Goal: Task Accomplishment & Management: Manage account settings

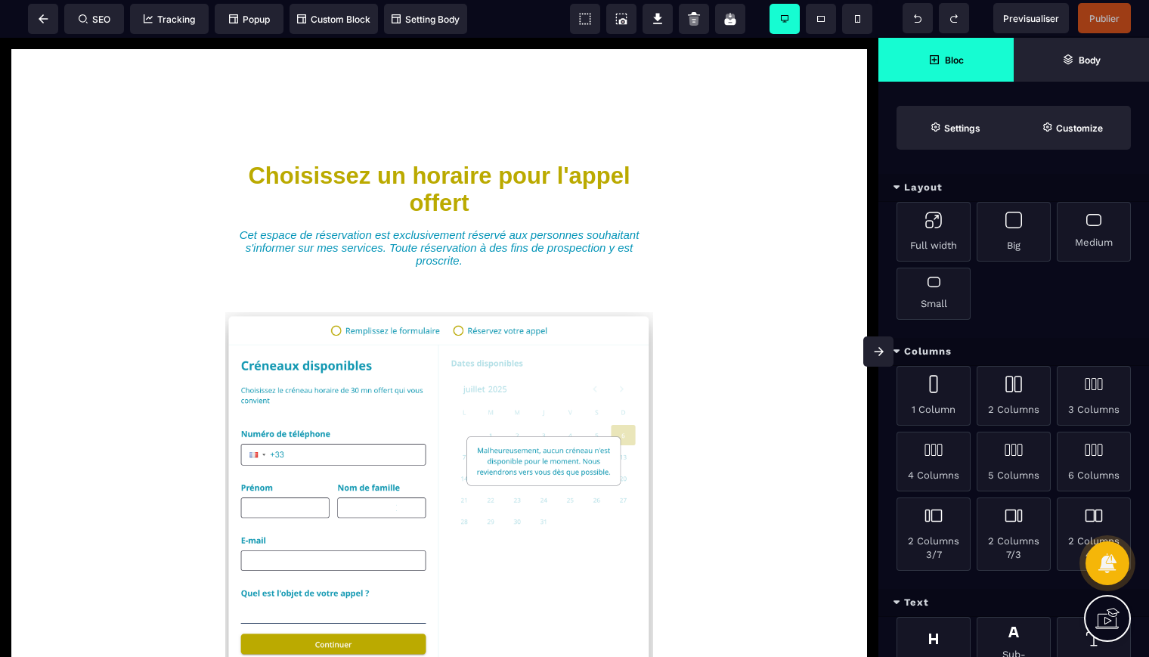
click at [1114, 616] on icon at bounding box center [1112, 616] width 15 height 17
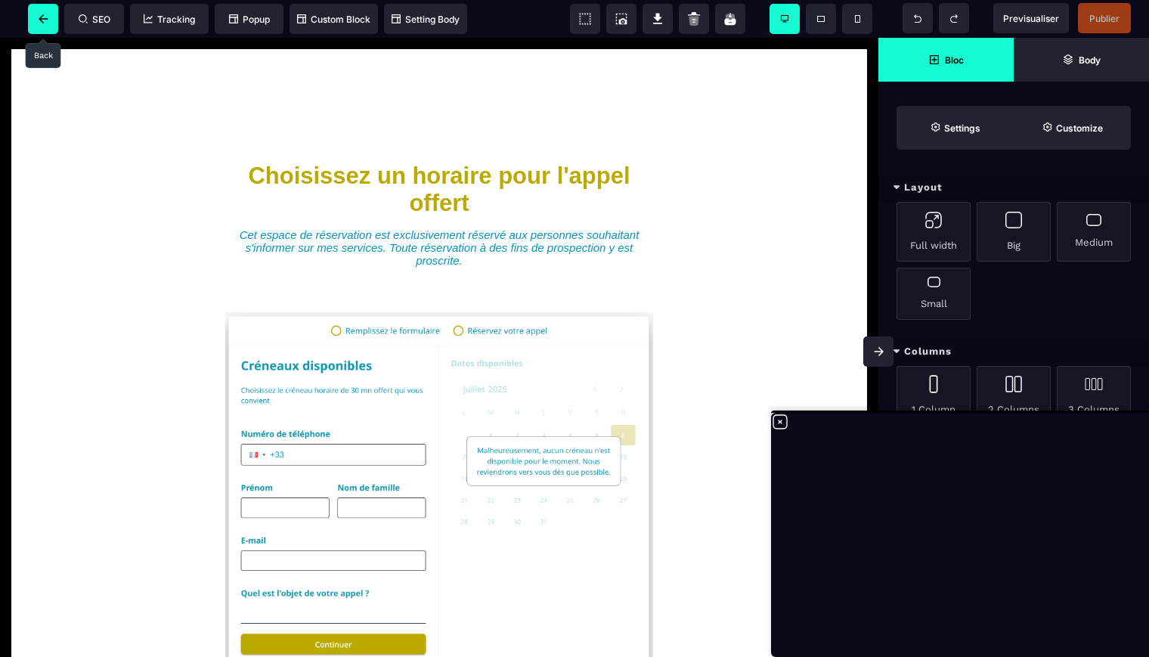
click at [39, 15] on icon at bounding box center [44, 18] width 10 height 9
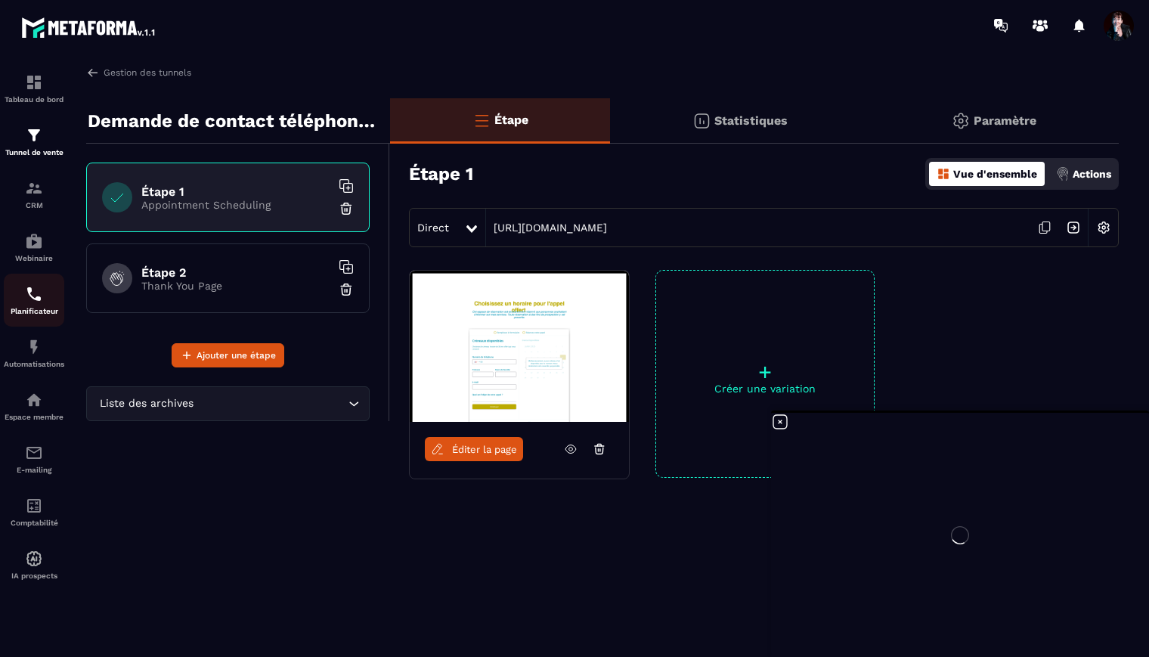
click at [35, 300] on img at bounding box center [34, 294] width 18 height 18
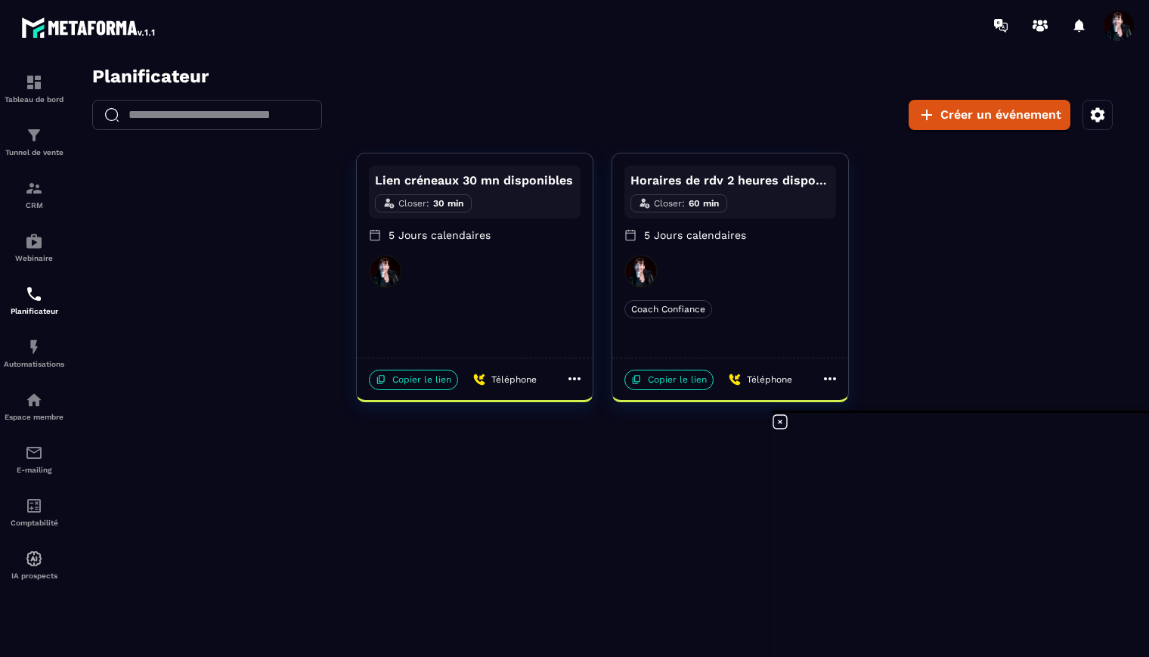
click at [575, 379] on icon at bounding box center [575, 378] width 12 height 3
click at [604, 454] on span "Partager" at bounding box center [627, 455] width 55 height 16
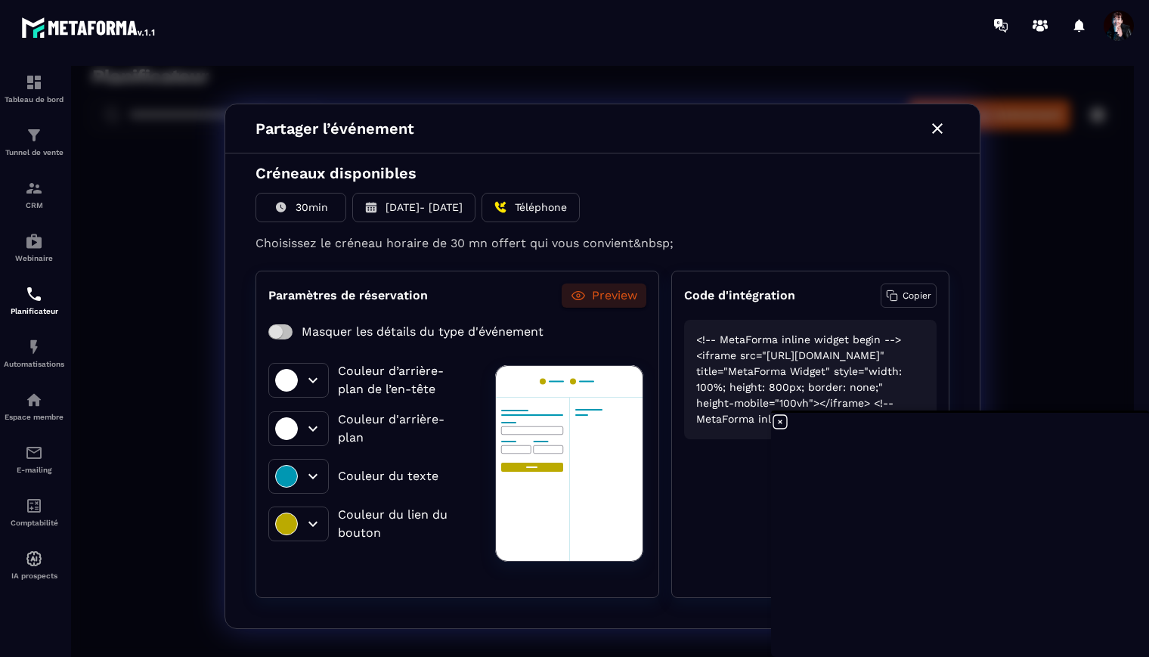
click at [780, 423] on icon at bounding box center [780, 422] width 14 height 14
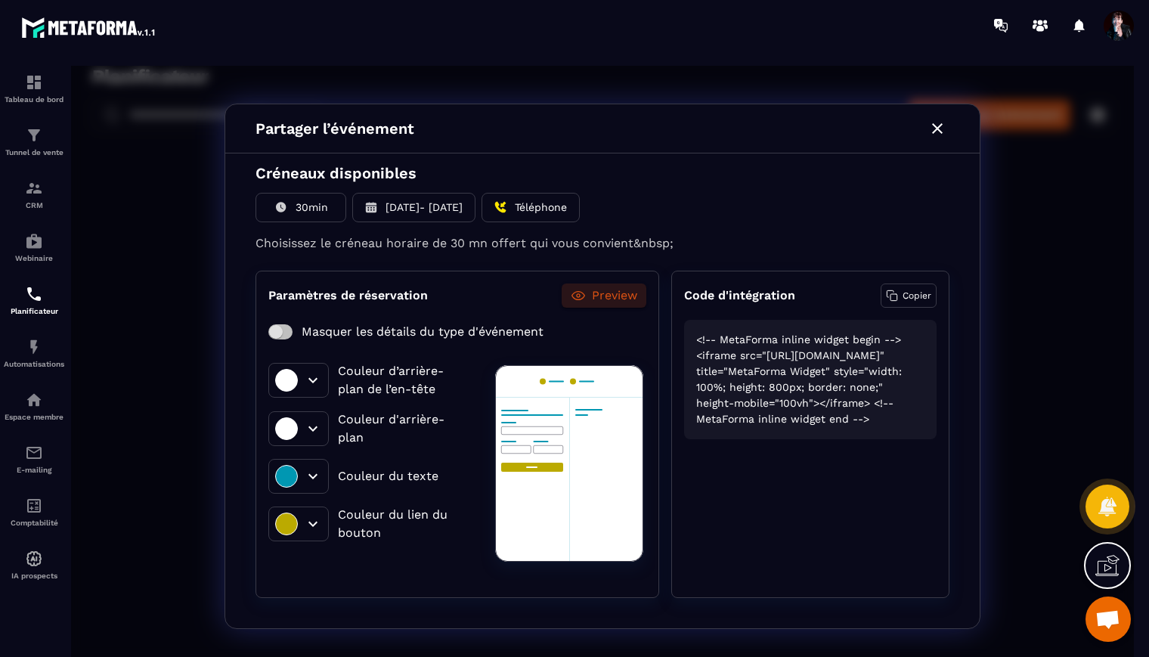
drag, startPoint x: 698, startPoint y: 341, endPoint x: 839, endPoint y: 479, distance: 197.3
click at [839, 439] on div "<!-- MetaForma inline widget begin --> <iframe src="https://scheduler.metaforma…" at bounding box center [810, 379] width 253 height 119
click at [910, 294] on p "Copier" at bounding box center [917, 296] width 29 height 14
click at [910, 294] on p "Copié" at bounding box center [919, 296] width 25 height 14
click at [612, 299] on p "Preview" at bounding box center [614, 296] width 45 height 18
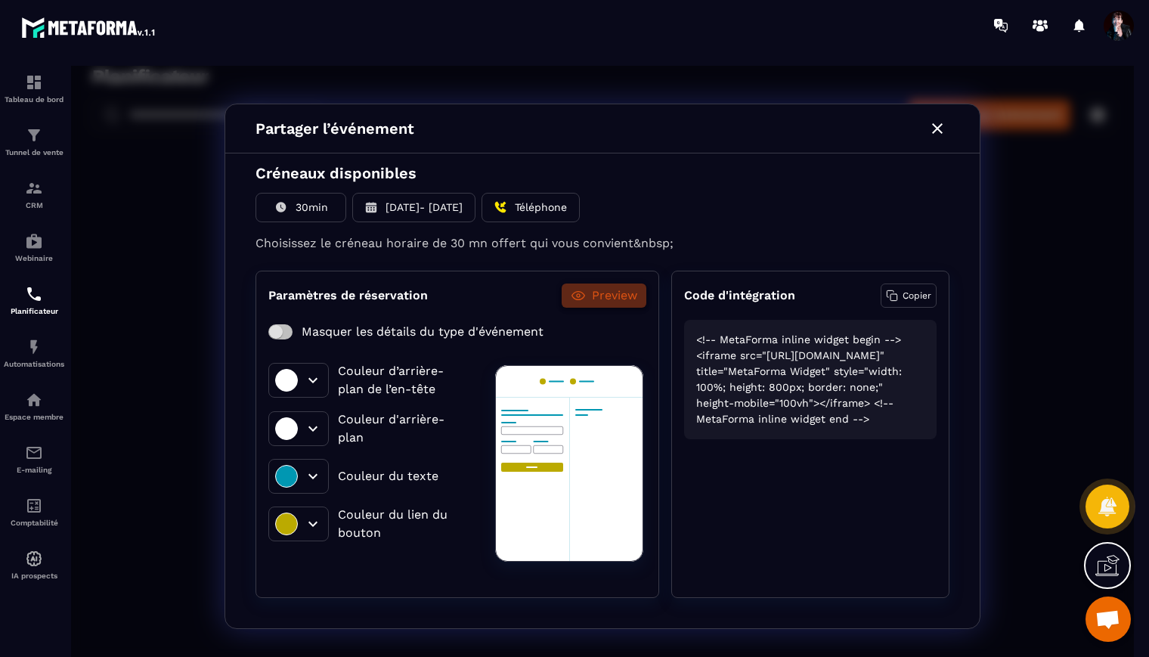
click at [616, 296] on p "Preview" at bounding box center [614, 296] width 45 height 18
click at [913, 292] on p "Copier" at bounding box center [917, 296] width 29 height 14
click at [938, 129] on icon "button" at bounding box center [937, 128] width 18 height 18
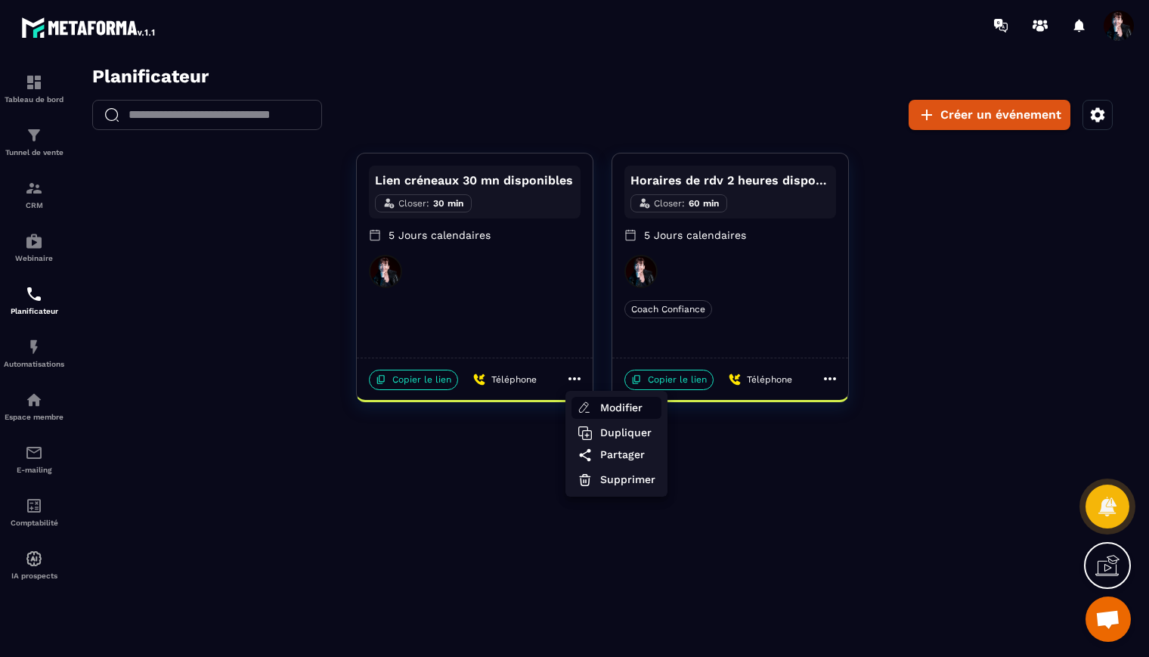
click at [621, 406] on span "Modifier" at bounding box center [627, 408] width 55 height 16
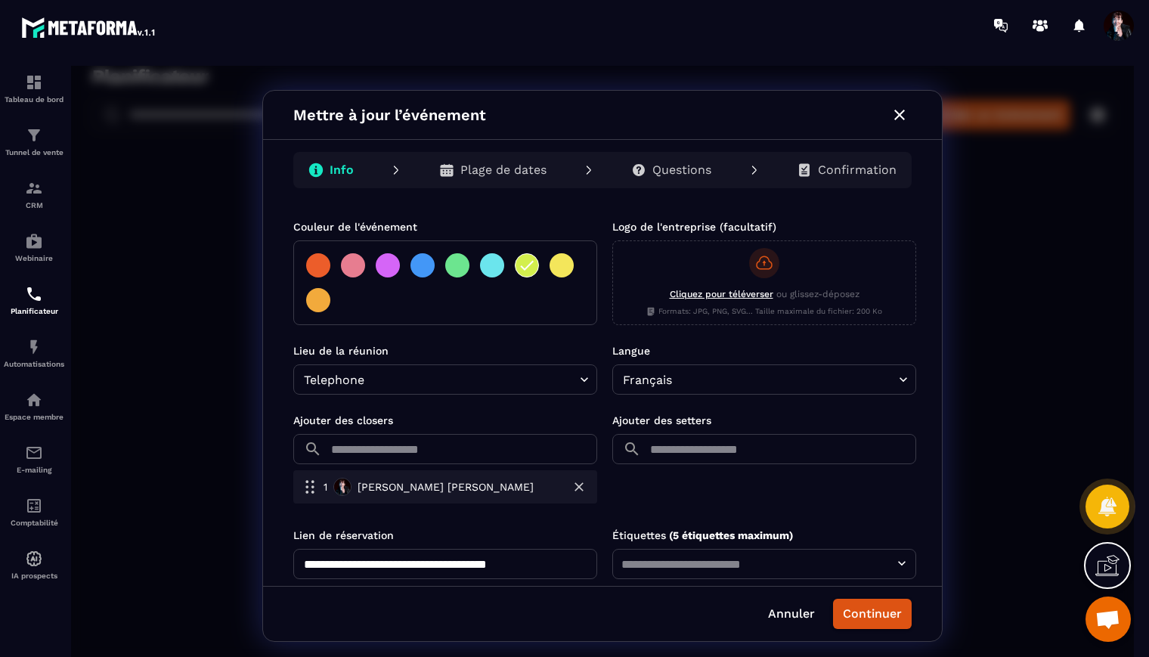
scroll to position [326, 0]
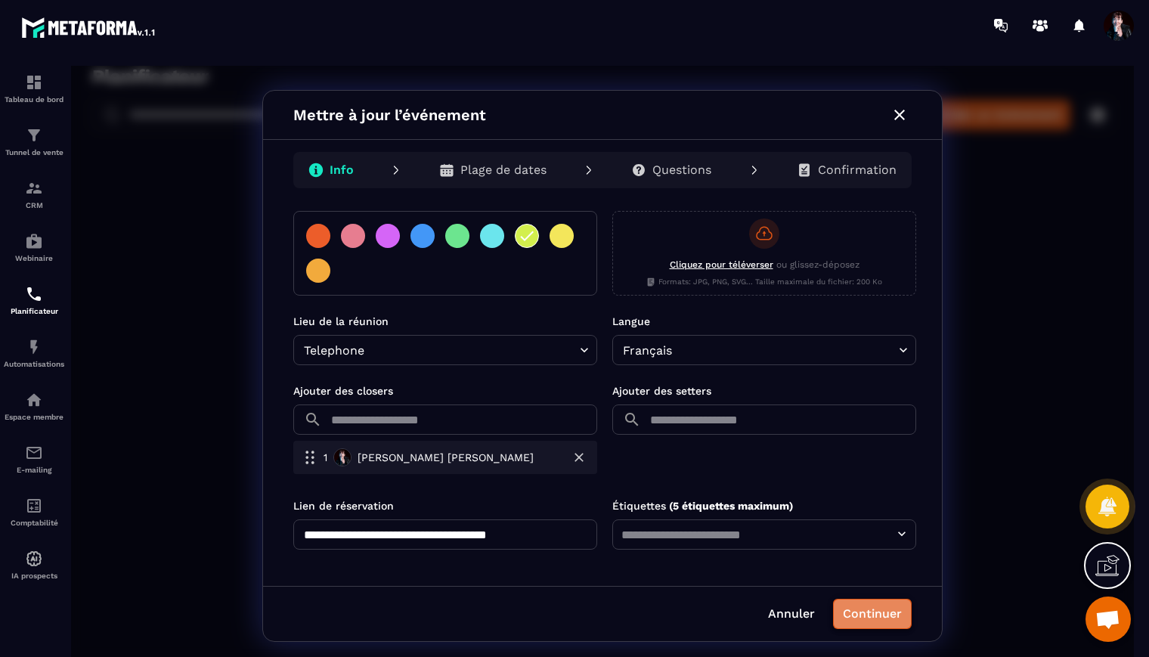
click at [859, 619] on button "Continuer" at bounding box center [872, 614] width 79 height 30
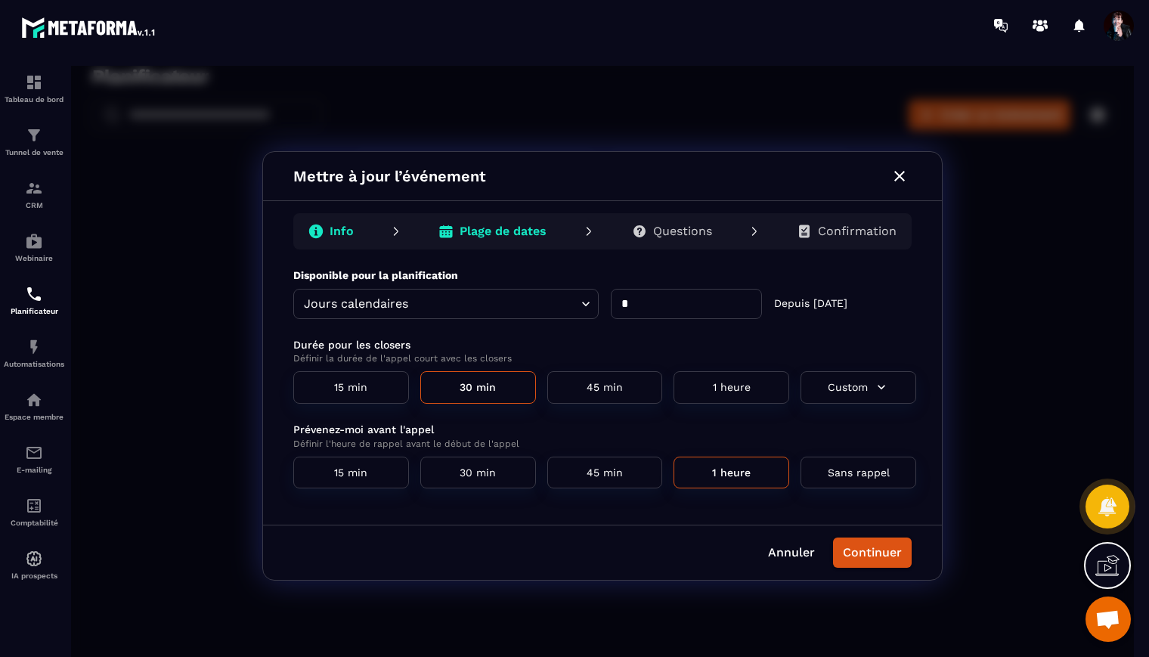
scroll to position [0, 0]
click at [873, 562] on button "Continuer" at bounding box center [872, 553] width 79 height 30
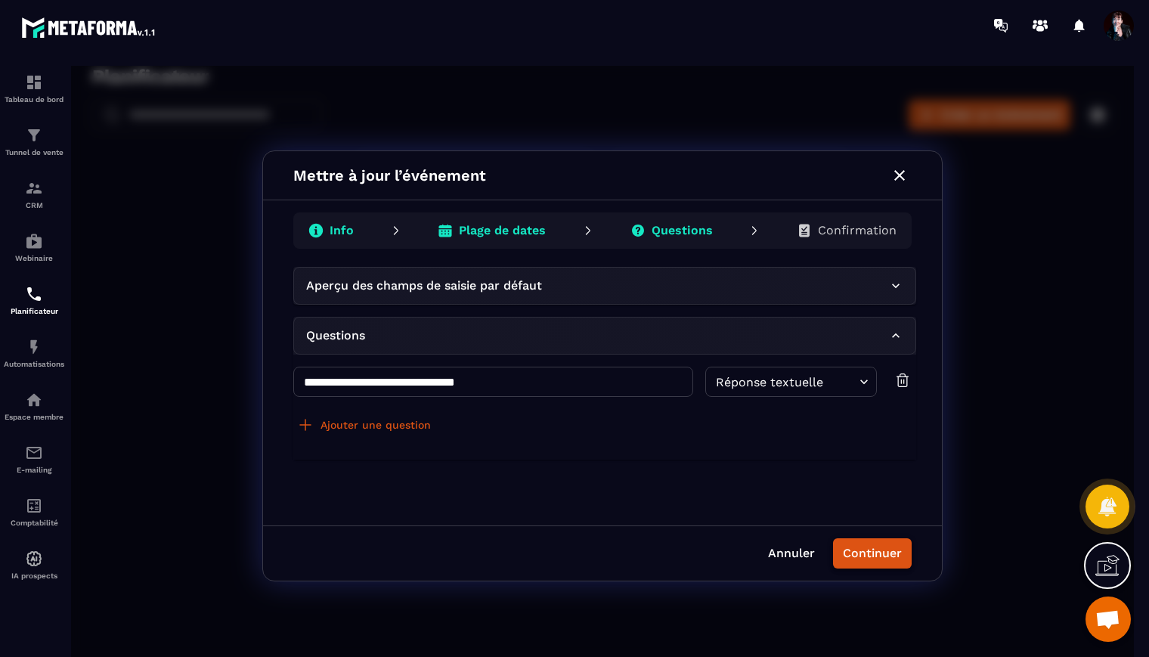
click at [873, 556] on button "Continuer" at bounding box center [872, 553] width 79 height 30
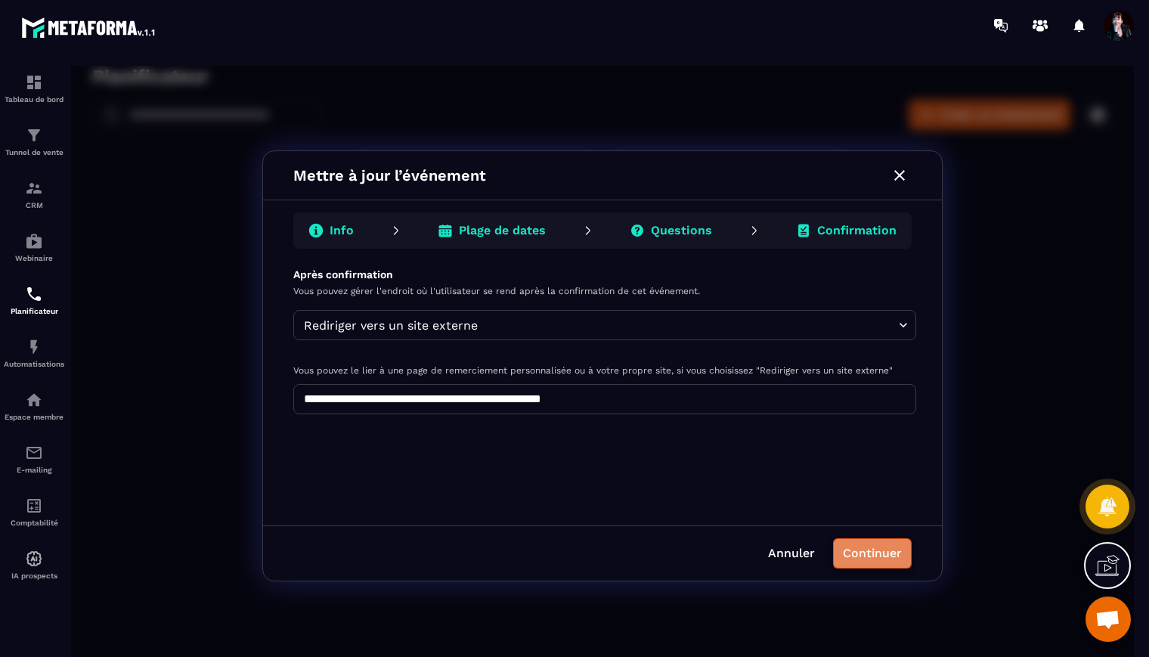
click at [873, 556] on button "Continuer" at bounding box center [872, 553] width 79 height 30
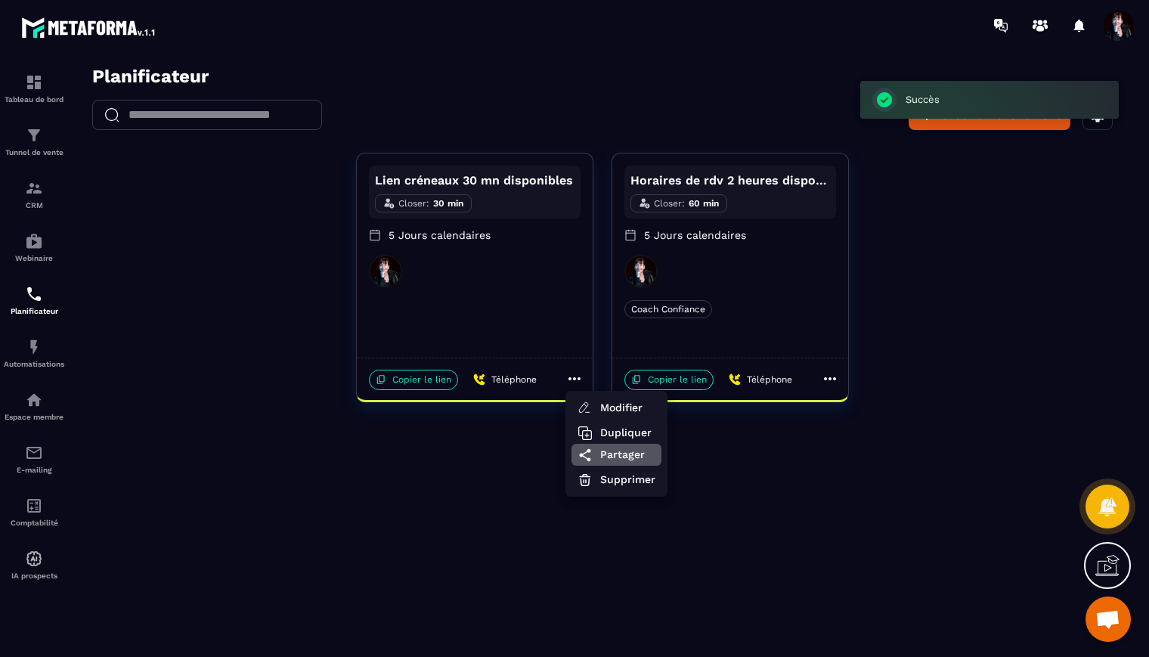
click at [636, 454] on span "Partager" at bounding box center [627, 455] width 55 height 16
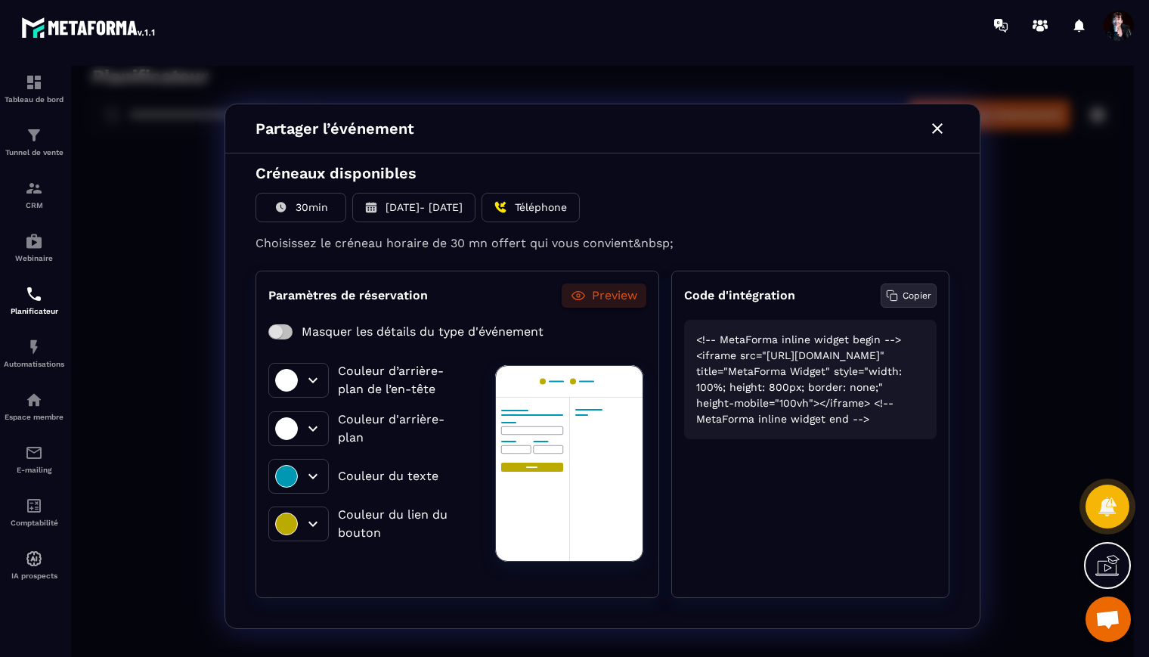
click at [919, 287] on div "Copier" at bounding box center [909, 296] width 56 height 24
click at [938, 129] on icon "button" at bounding box center [937, 128] width 11 height 11
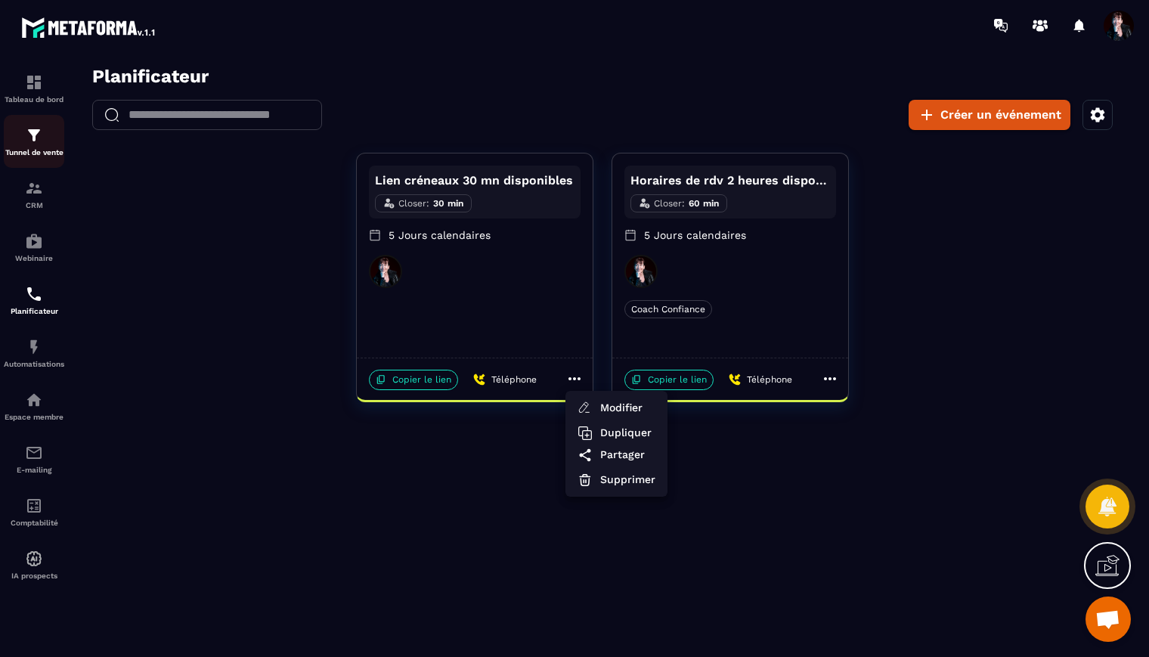
click at [29, 146] on div "Tunnel de vente" at bounding box center [34, 141] width 60 height 30
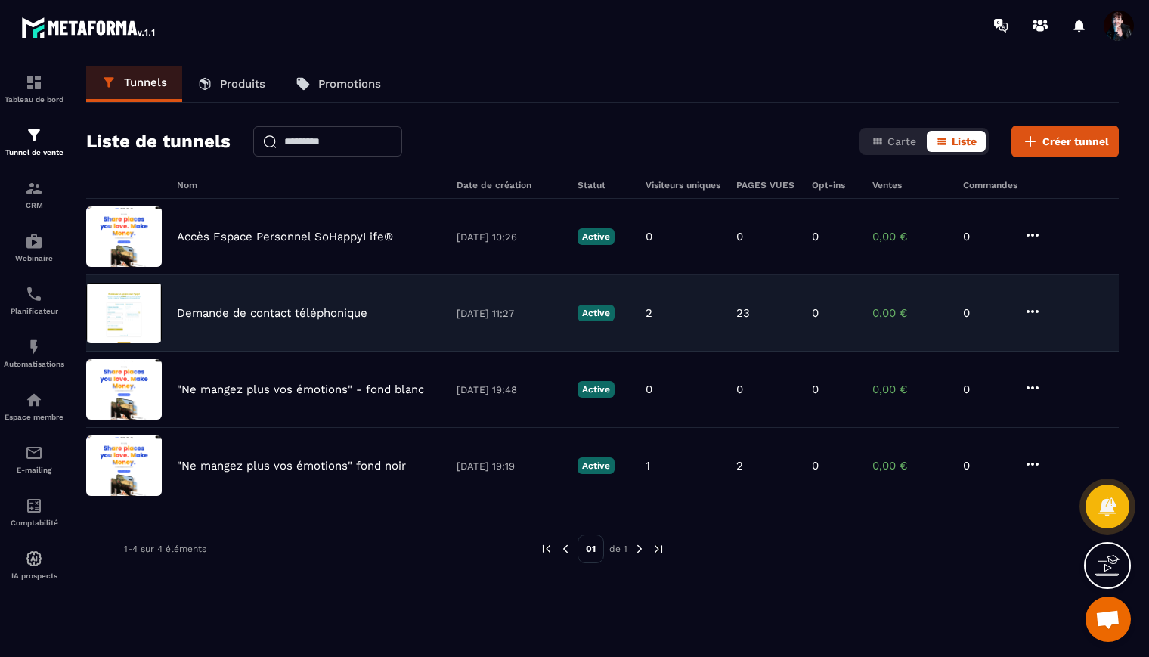
click at [228, 310] on p "Demande de contact téléphonique" at bounding box center [272, 313] width 191 height 14
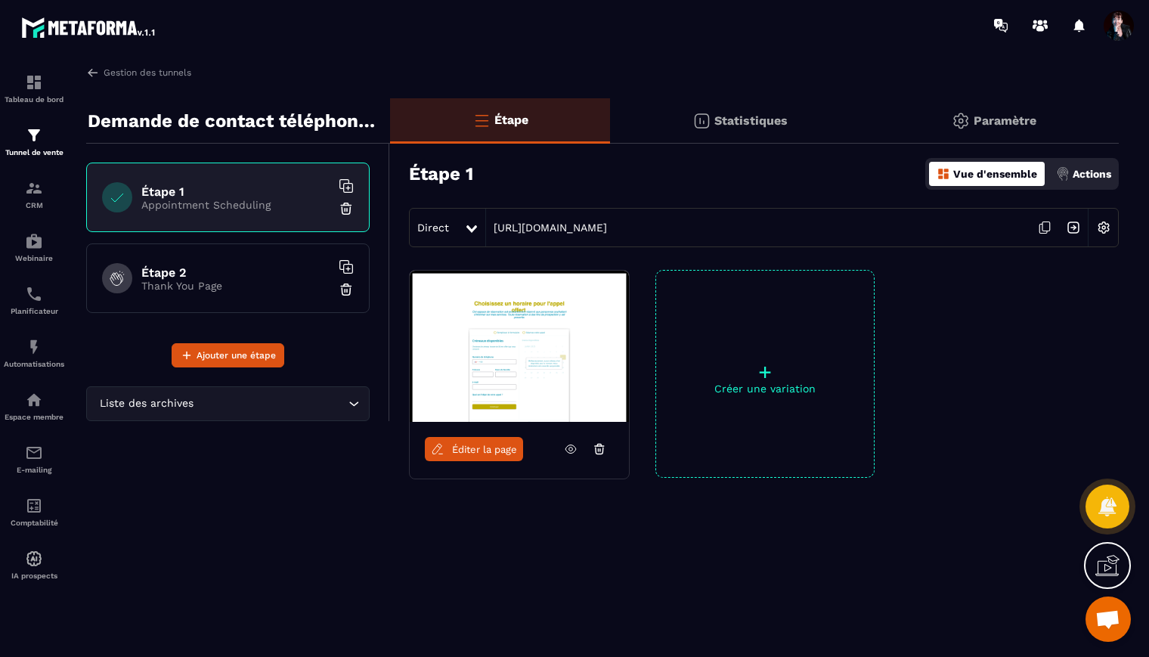
click at [482, 452] on span "Éditer la page" at bounding box center [484, 449] width 65 height 11
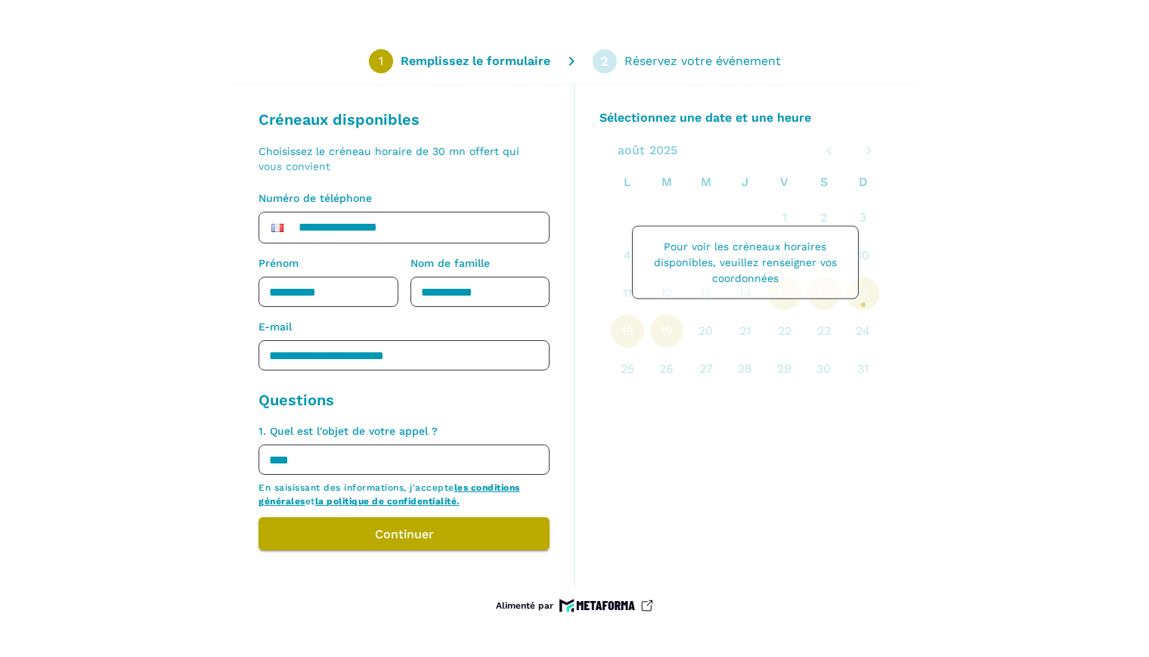
drag, startPoint x: 501, startPoint y: 293, endPoint x: 421, endPoint y: 287, distance: 80.3
click at [420, 287] on input "**********" at bounding box center [481, 292] width 140 height 30
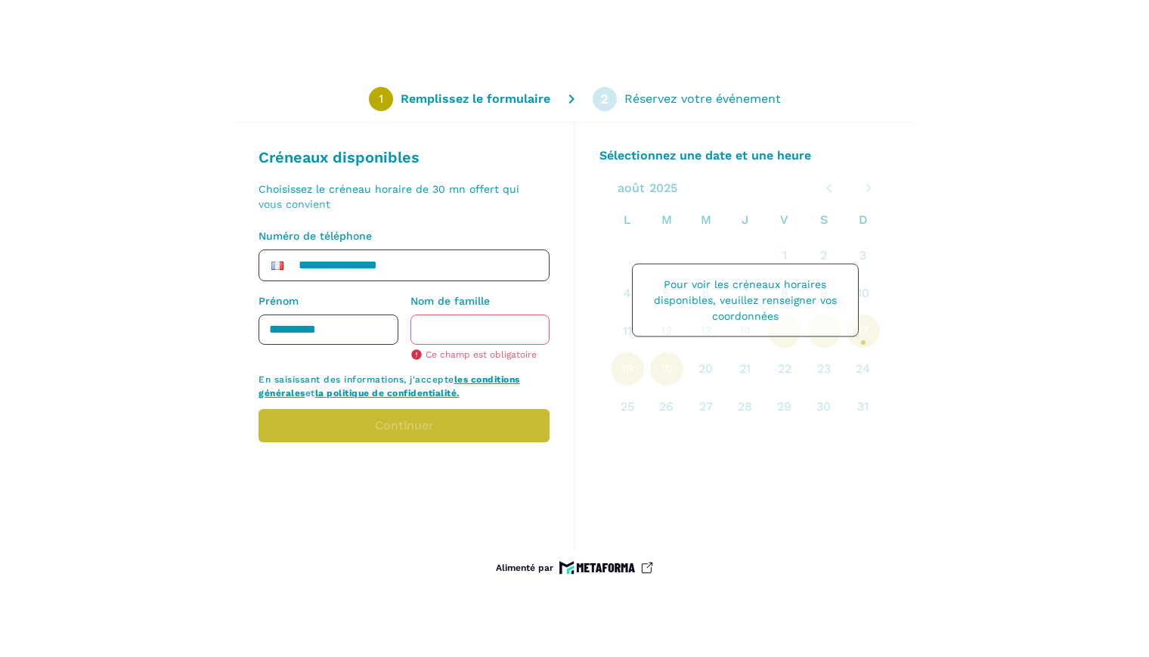
drag, startPoint x: 346, startPoint y: 331, endPoint x: 250, endPoint y: 321, distance: 97.3
click at [248, 321] on div "**********" at bounding box center [404, 335] width 340 height 427
drag, startPoint x: 407, startPoint y: 262, endPoint x: 321, endPoint y: 267, distance: 85.6
click at [321, 268] on input "**********" at bounding box center [404, 265] width 290 height 30
type input "***"
